Goal: Submit feedback/report problem

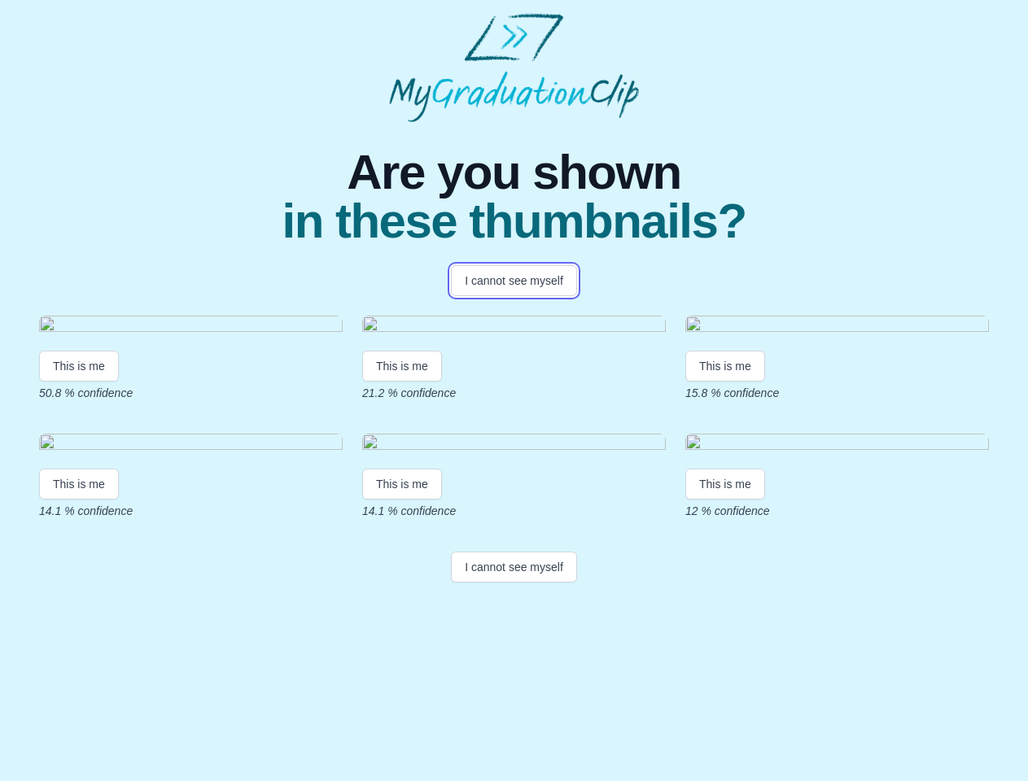
click at [513, 281] on button "I cannot see myself" at bounding box center [514, 280] width 126 height 31
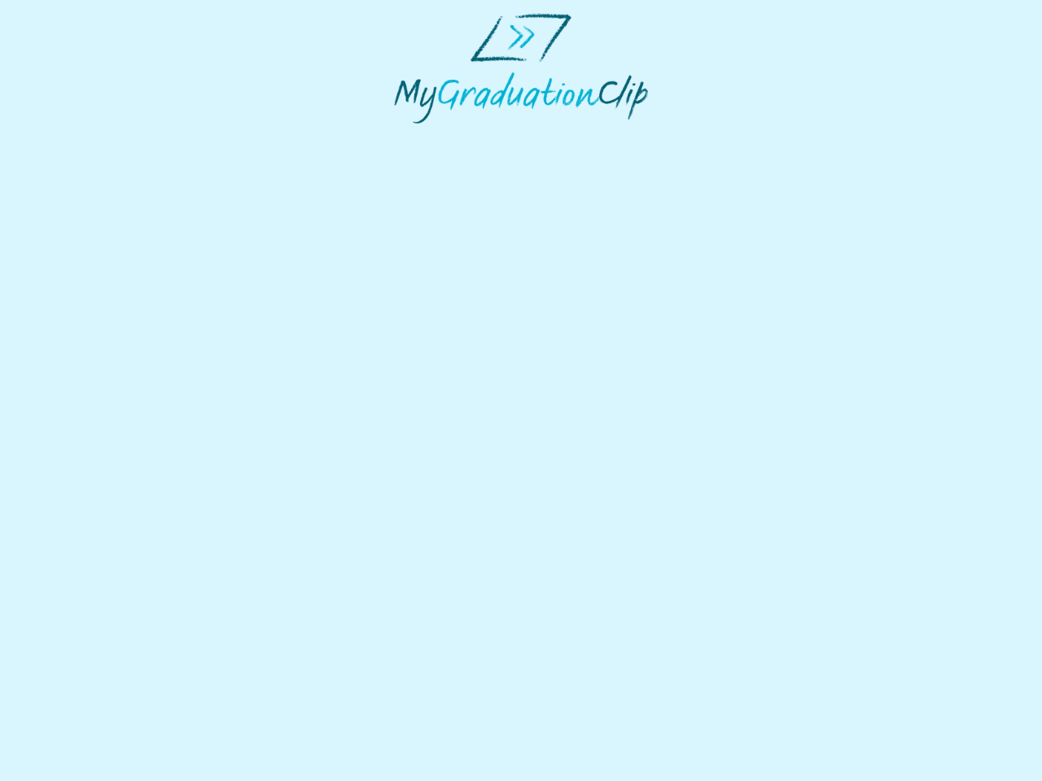
click at [79, 137] on html at bounding box center [521, 68] width 1042 height 137
click at [404, 137] on html at bounding box center [521, 68] width 1042 height 137
click at [729, 137] on html at bounding box center [521, 68] width 1042 height 137
click at [79, 137] on html at bounding box center [521, 68] width 1042 height 137
click at [404, 137] on html at bounding box center [521, 68] width 1042 height 137
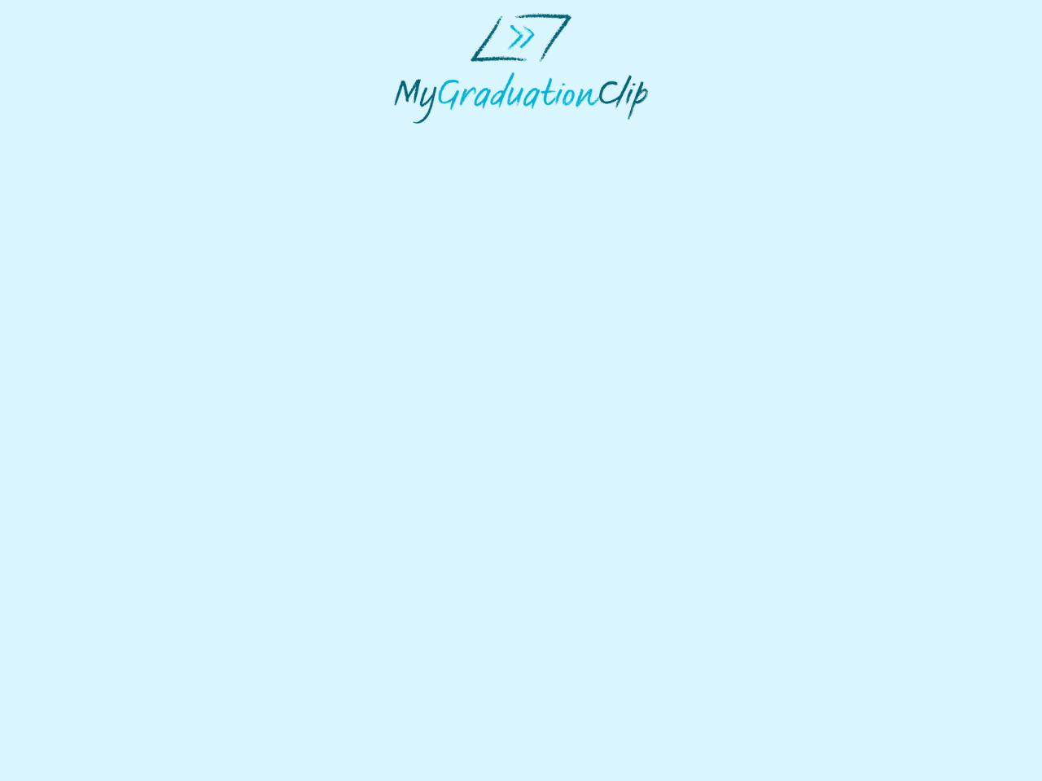
click at [729, 137] on html at bounding box center [521, 68] width 1042 height 137
